Goal: Transaction & Acquisition: Purchase product/service

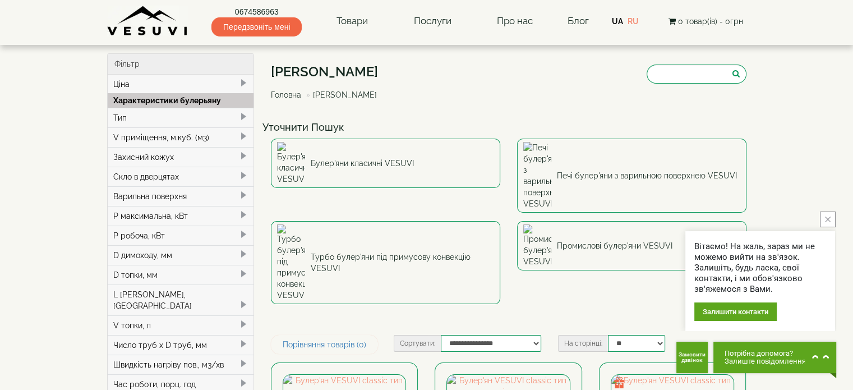
click at [829, 219] on icon "close button" at bounding box center [828, 219] width 6 height 6
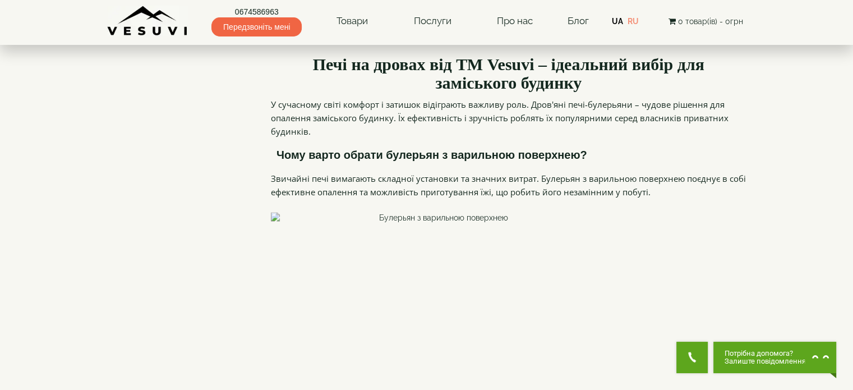
scroll to position [1626, 0]
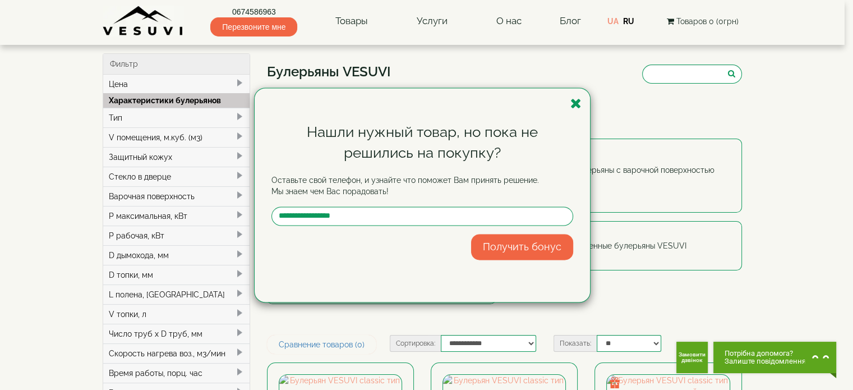
click at [578, 100] on icon "button" at bounding box center [575, 103] width 11 height 14
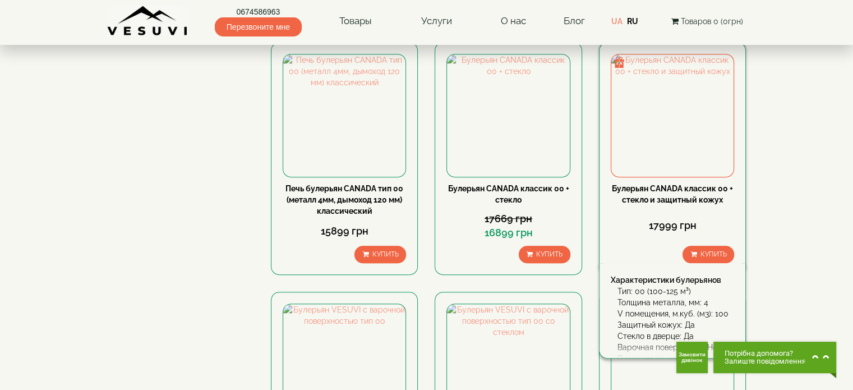
scroll to position [561, 0]
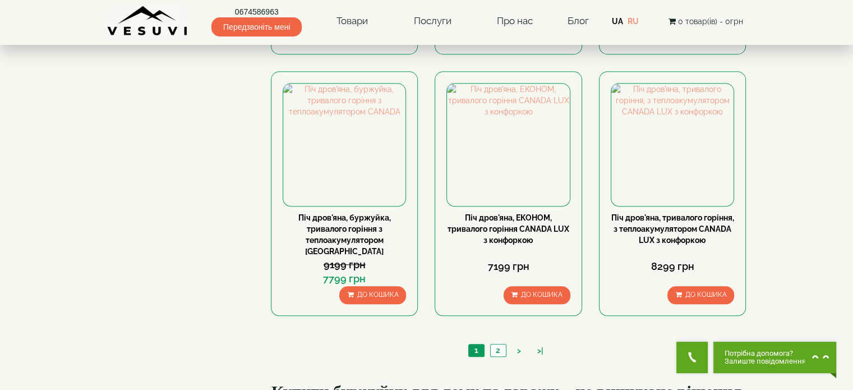
scroll to position [1065, 0]
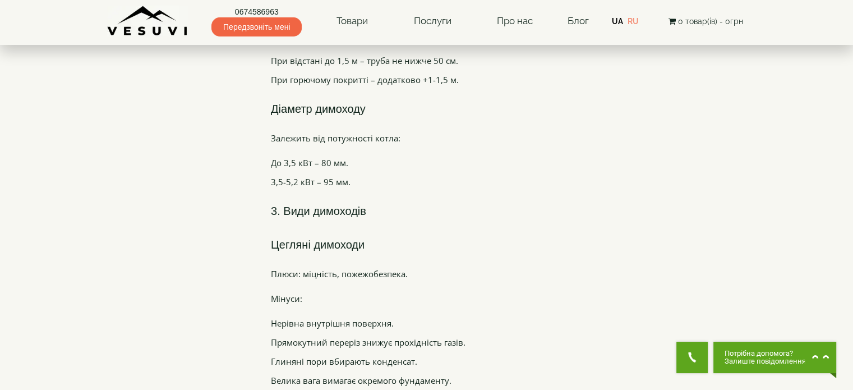
scroll to position [1346, 0]
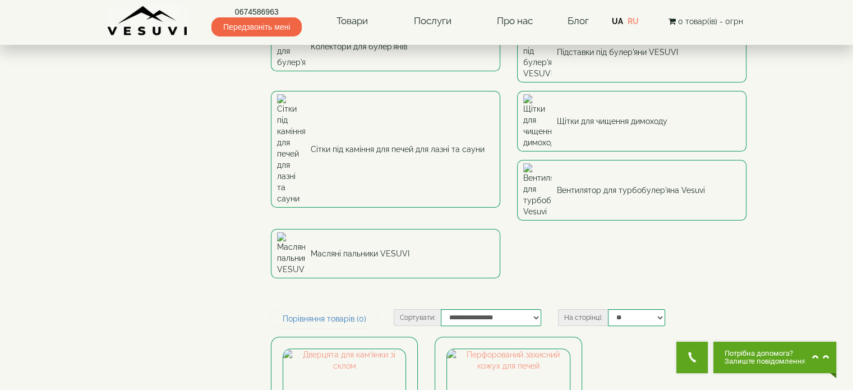
scroll to position [168, 0]
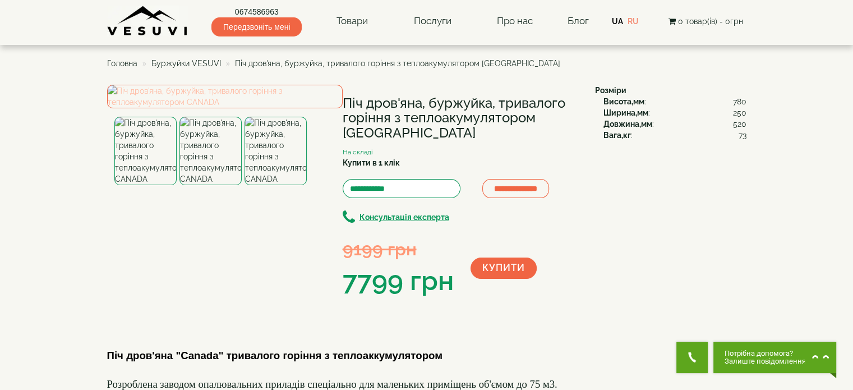
click at [212, 108] on img at bounding box center [225, 97] width 236 height 24
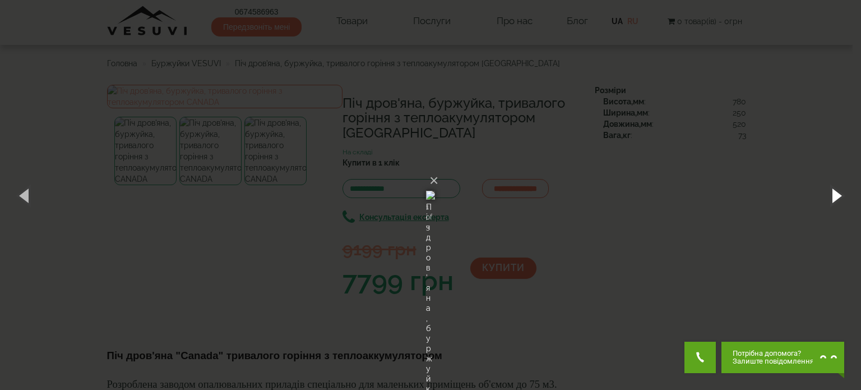
click at [838, 193] on button "button" at bounding box center [836, 195] width 50 height 62
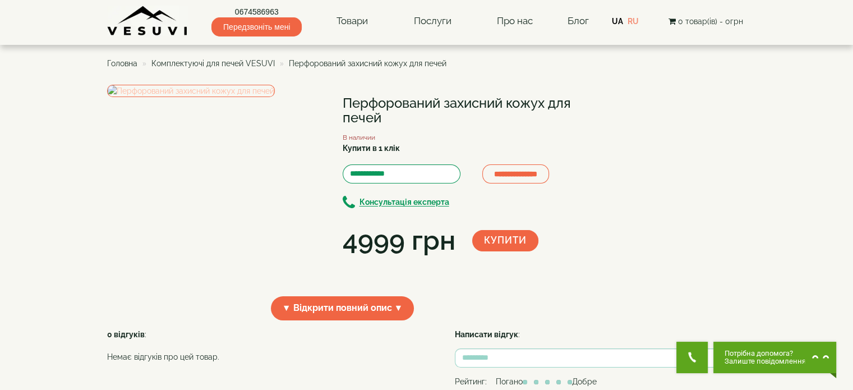
click at [265, 97] on img at bounding box center [191, 91] width 168 height 12
